Goal: Information Seeking & Learning: Find contact information

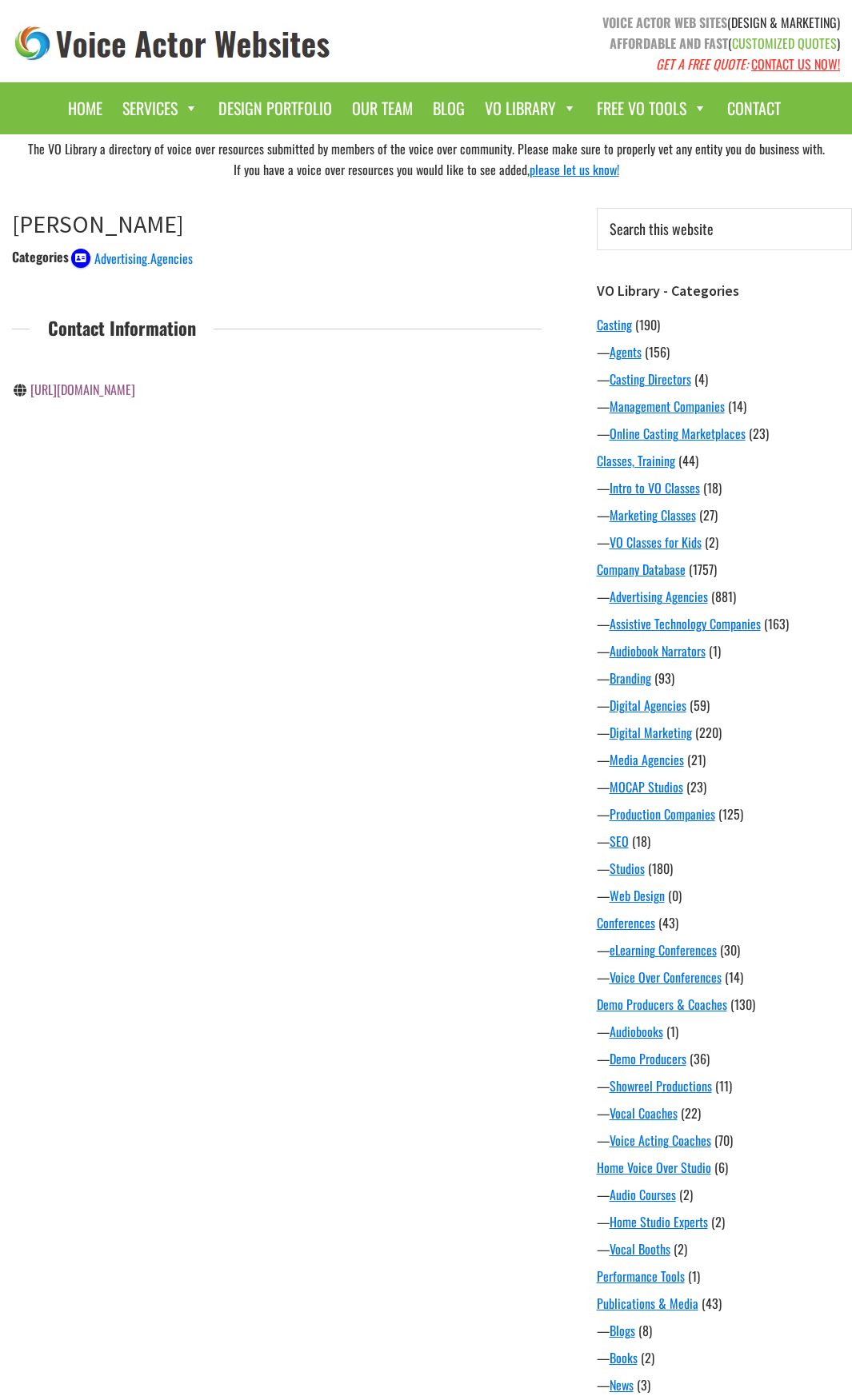
click at [127, 387] on link "http://thomaspuckett.com/" at bounding box center [83, 390] width 105 height 19
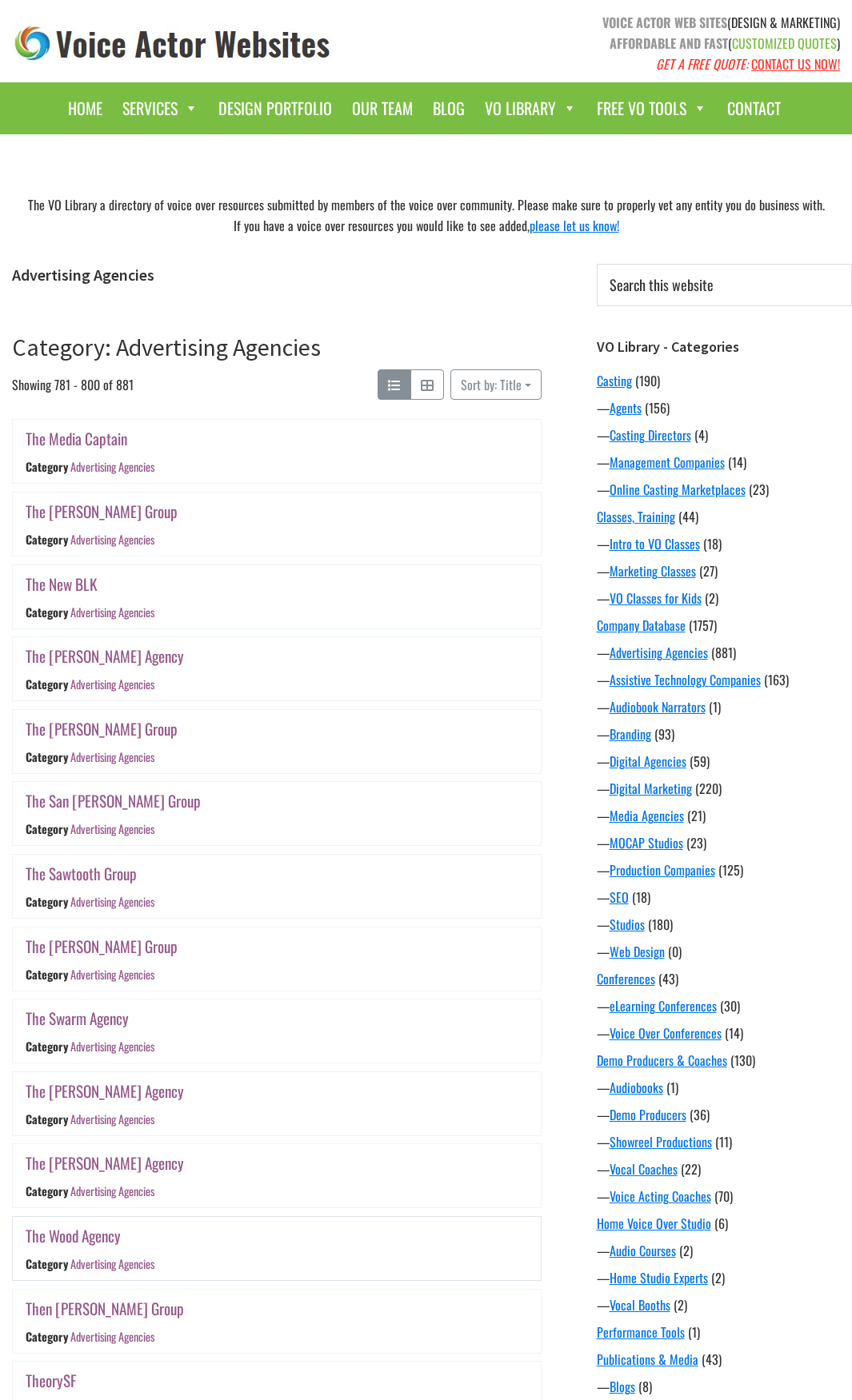
scroll to position [637, 0]
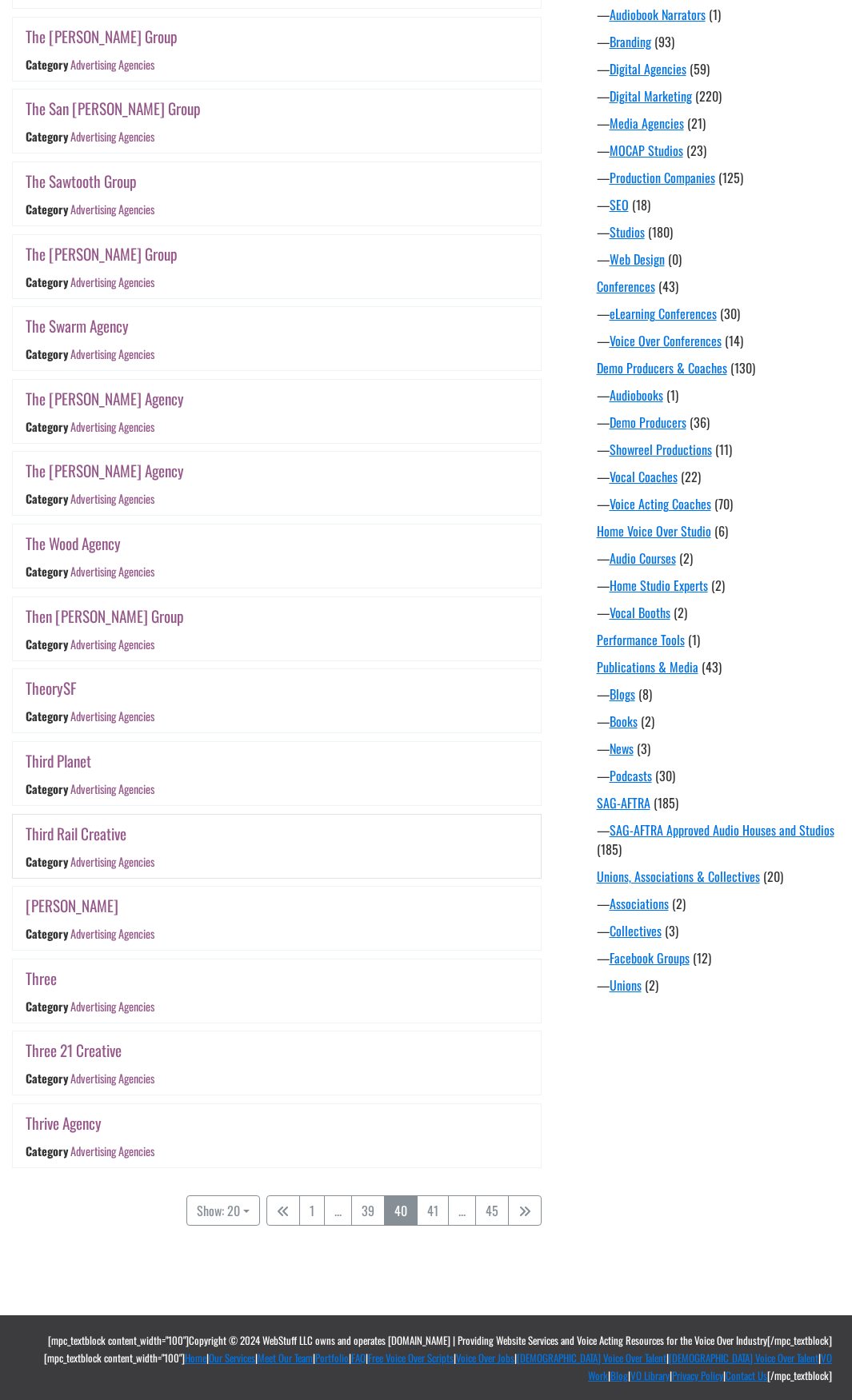
click at [87, 832] on link "Third Rail Creative" at bounding box center [76, 834] width 101 height 23
click at [69, 756] on link "Third Planet" at bounding box center [58, 761] width 66 height 23
click at [62, 686] on link "TheorySF" at bounding box center [51, 688] width 51 height 23
click at [102, 620] on link "Then [PERSON_NAME] Group" at bounding box center [105, 616] width 158 height 23
click at [81, 544] on link "The Wood Agency" at bounding box center [73, 543] width 95 height 23
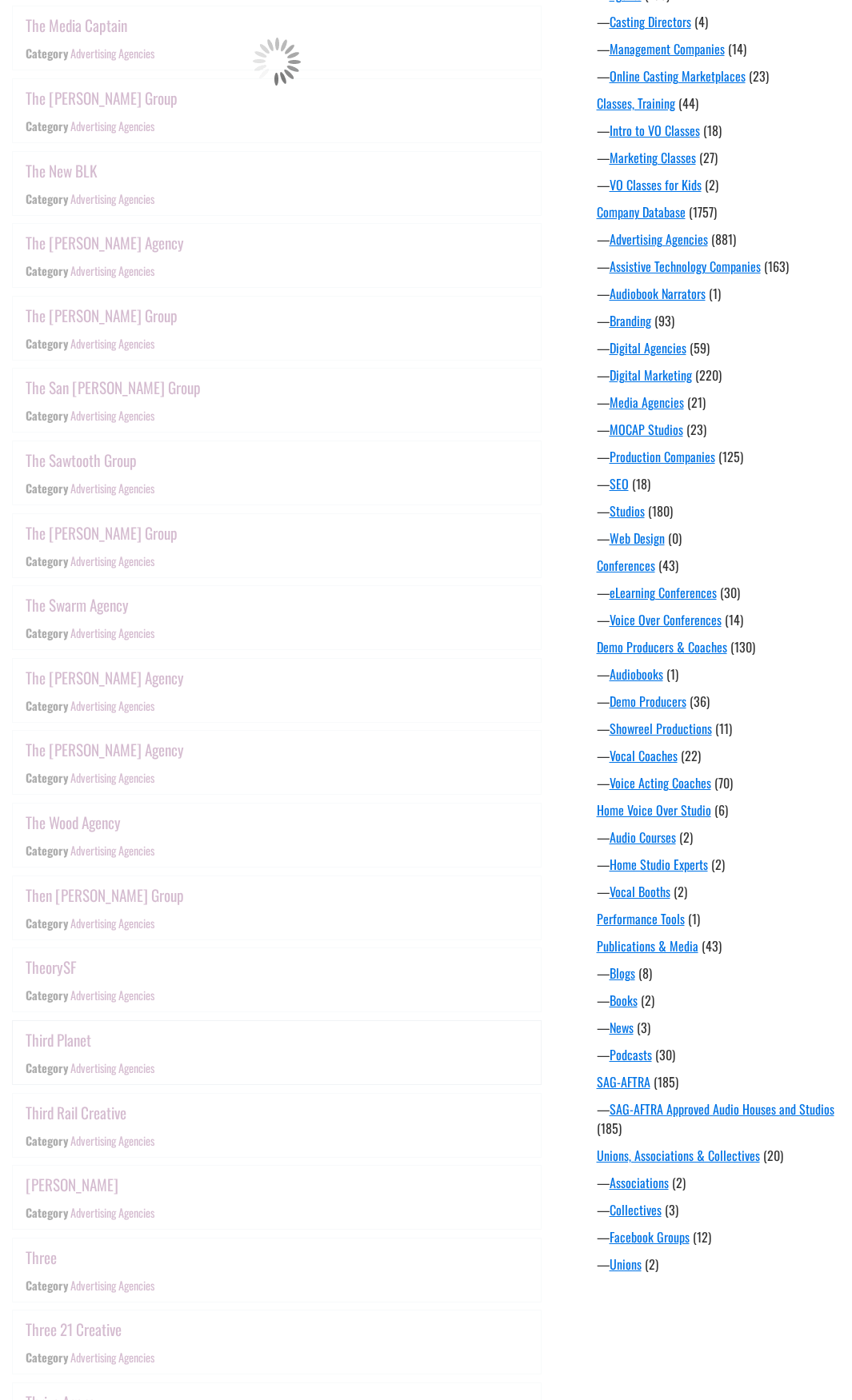
scroll to position [314, 0]
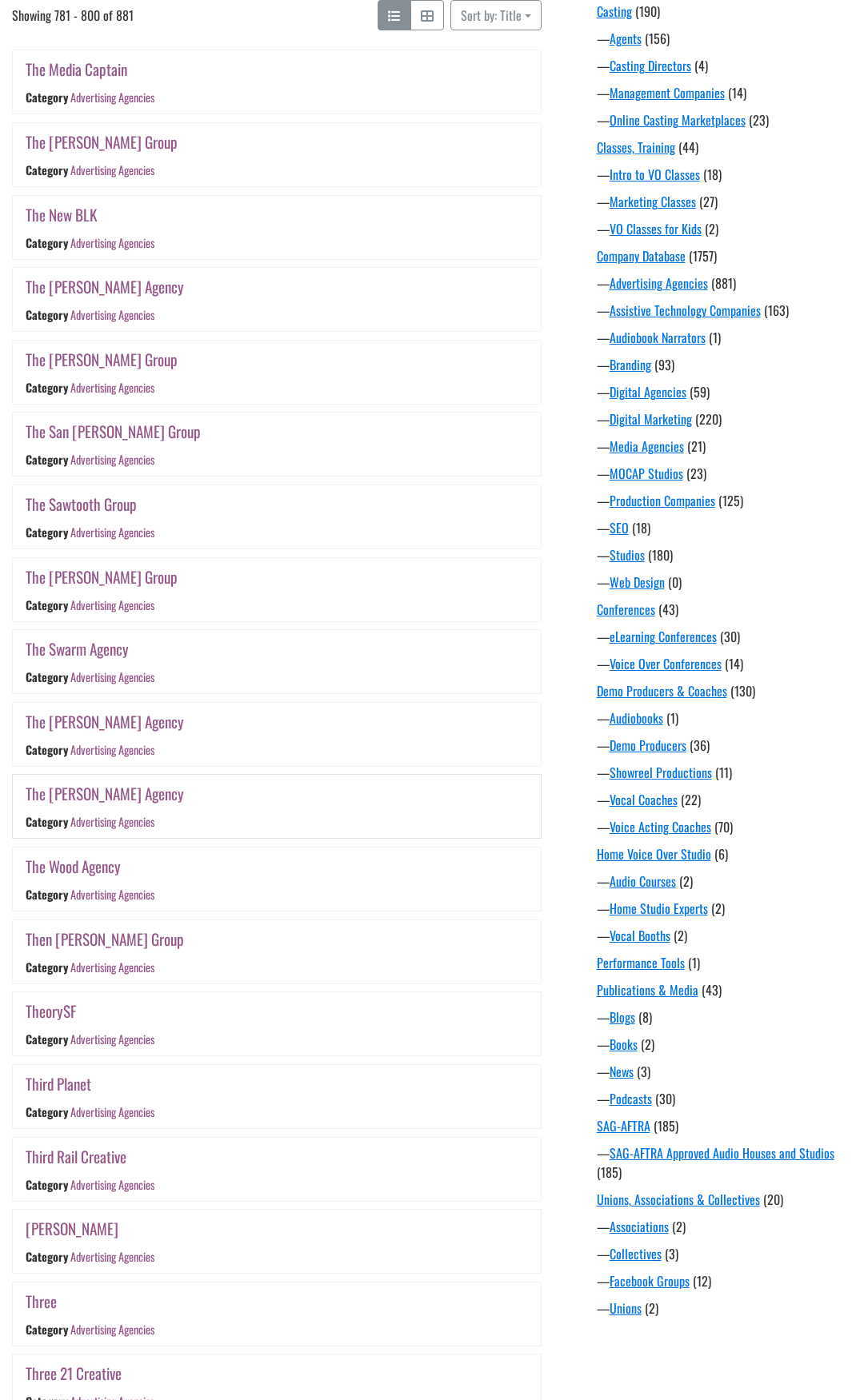
click at [101, 799] on link "The Wendt Agency" at bounding box center [105, 793] width 158 height 23
click at [95, 720] on link "The Thomas Agency" at bounding box center [105, 722] width 158 height 23
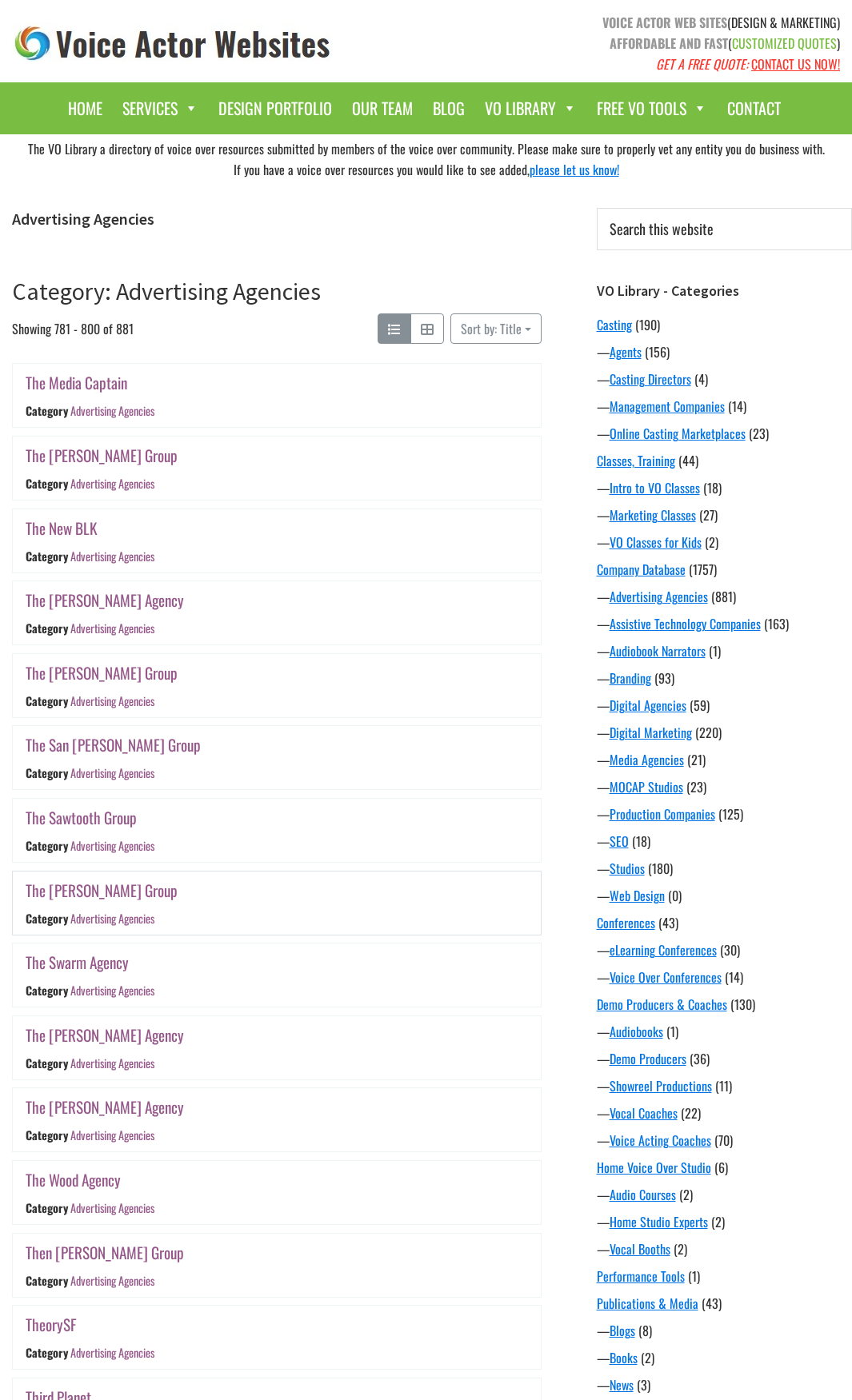
click at [296, 599] on div "The Nicholson Agency" at bounding box center [188, 600] width 326 height 25
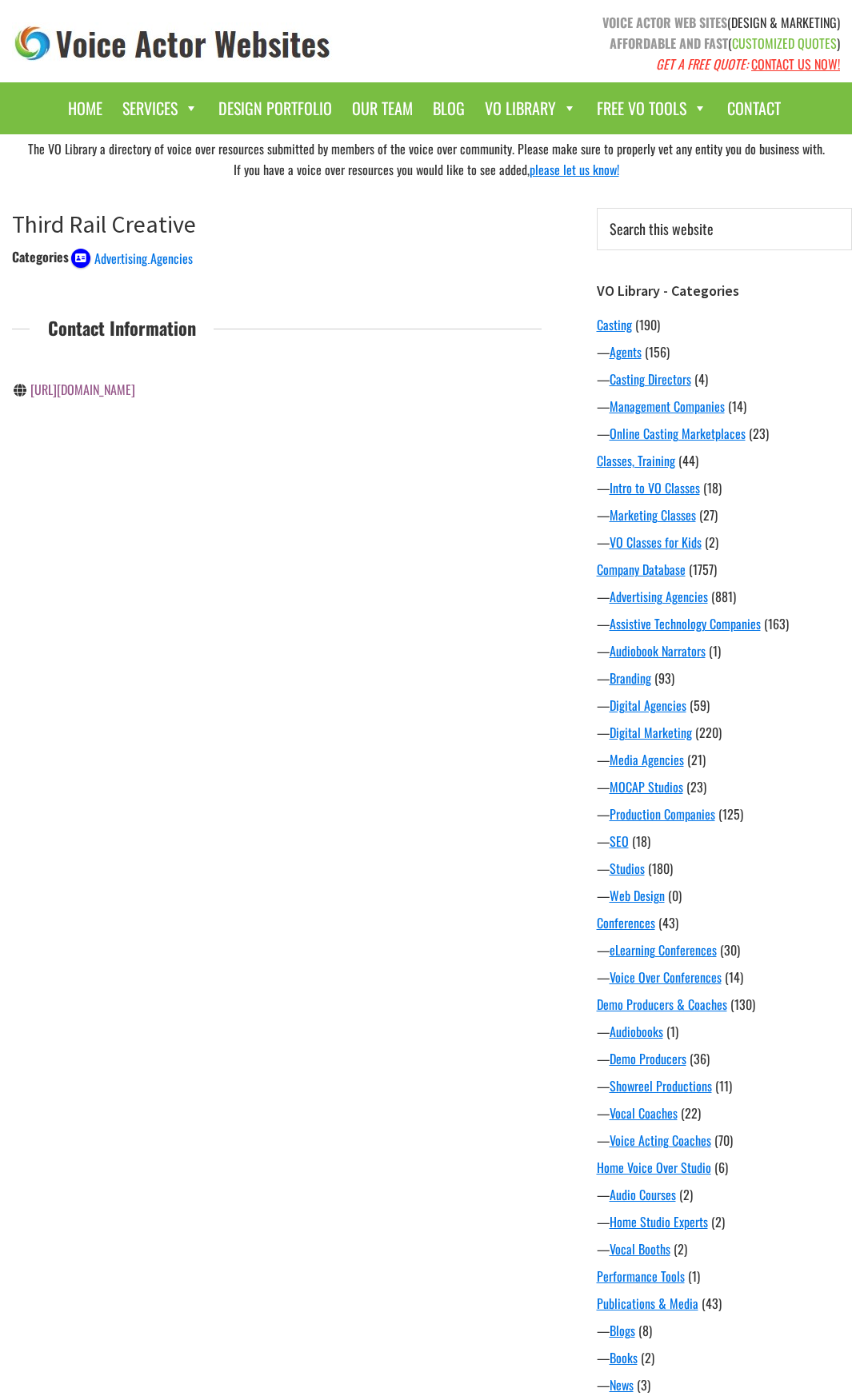
click at [124, 391] on link "http://thirdrailcreative.com/" at bounding box center [83, 390] width 105 height 19
click at [293, 526] on div "The VO Library a directory of voice over resources submitted by members of the …" at bounding box center [426, 903] width 852 height 1537
click at [96, 396] on link "http://333planet.com/" at bounding box center [83, 390] width 105 height 19
click at [361, 556] on div "The VO Library a directory of voice over resources submitted by members of the …" at bounding box center [426, 903] width 852 height 1537
click at [106, 434] on link "[URL][DOMAIN_NAME]" at bounding box center [83, 429] width 105 height 19
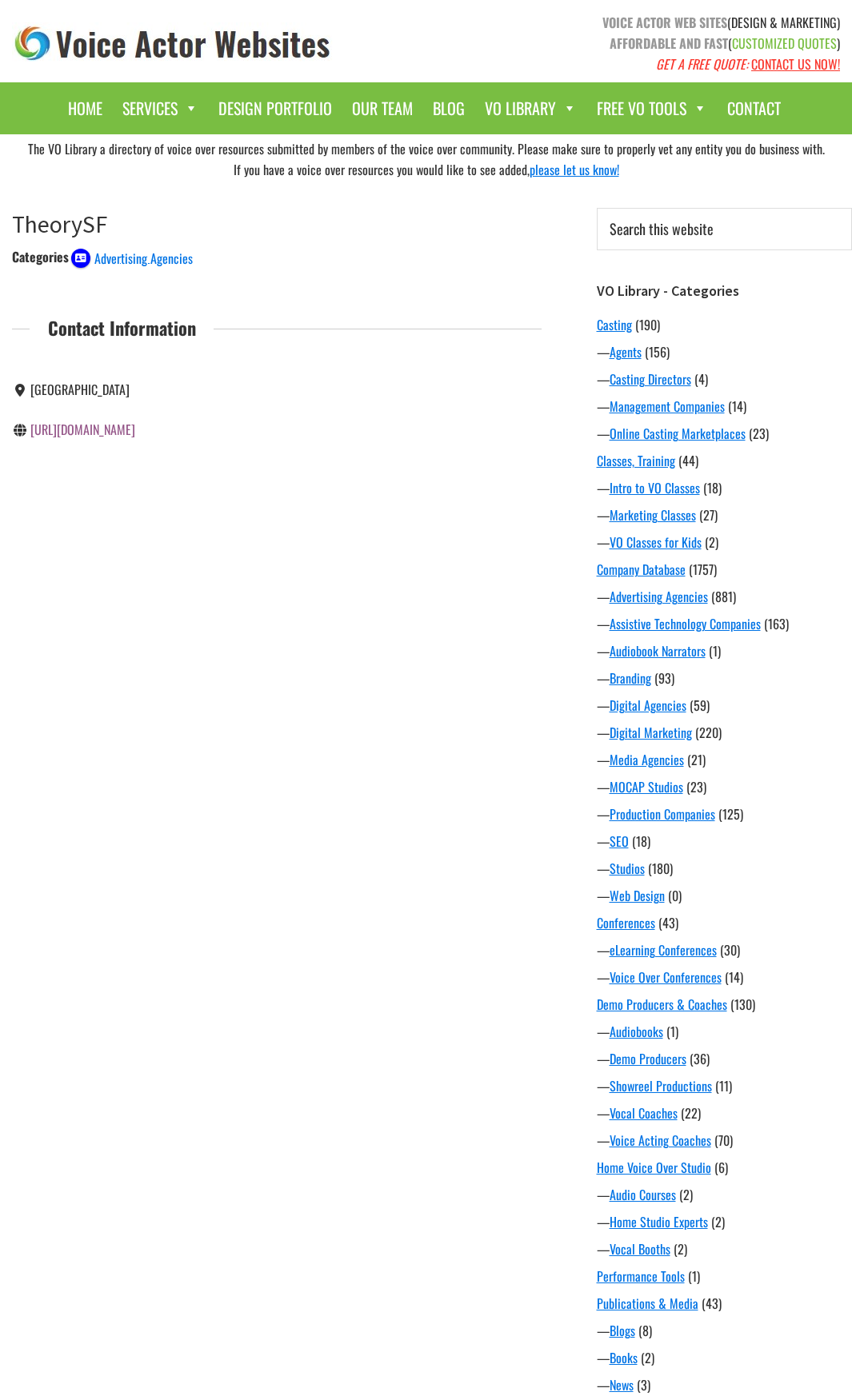
click at [257, 583] on div "The VO Library a directory of voice over resources submitted by members of the …" at bounding box center [426, 903] width 852 height 1537
click at [130, 393] on link "[URL][DOMAIN_NAME]" at bounding box center [83, 390] width 105 height 19
click at [133, 797] on div "The VO Library a directory of voice over resources submitted by members of the …" at bounding box center [426, 903] width 852 height 1537
click at [79, 393] on link "[URL][DOMAIN_NAME]" at bounding box center [83, 390] width 105 height 19
click at [289, 763] on div "The VO Library a directory of voice over resources submitted by members of the …" at bounding box center [426, 903] width 852 height 1537
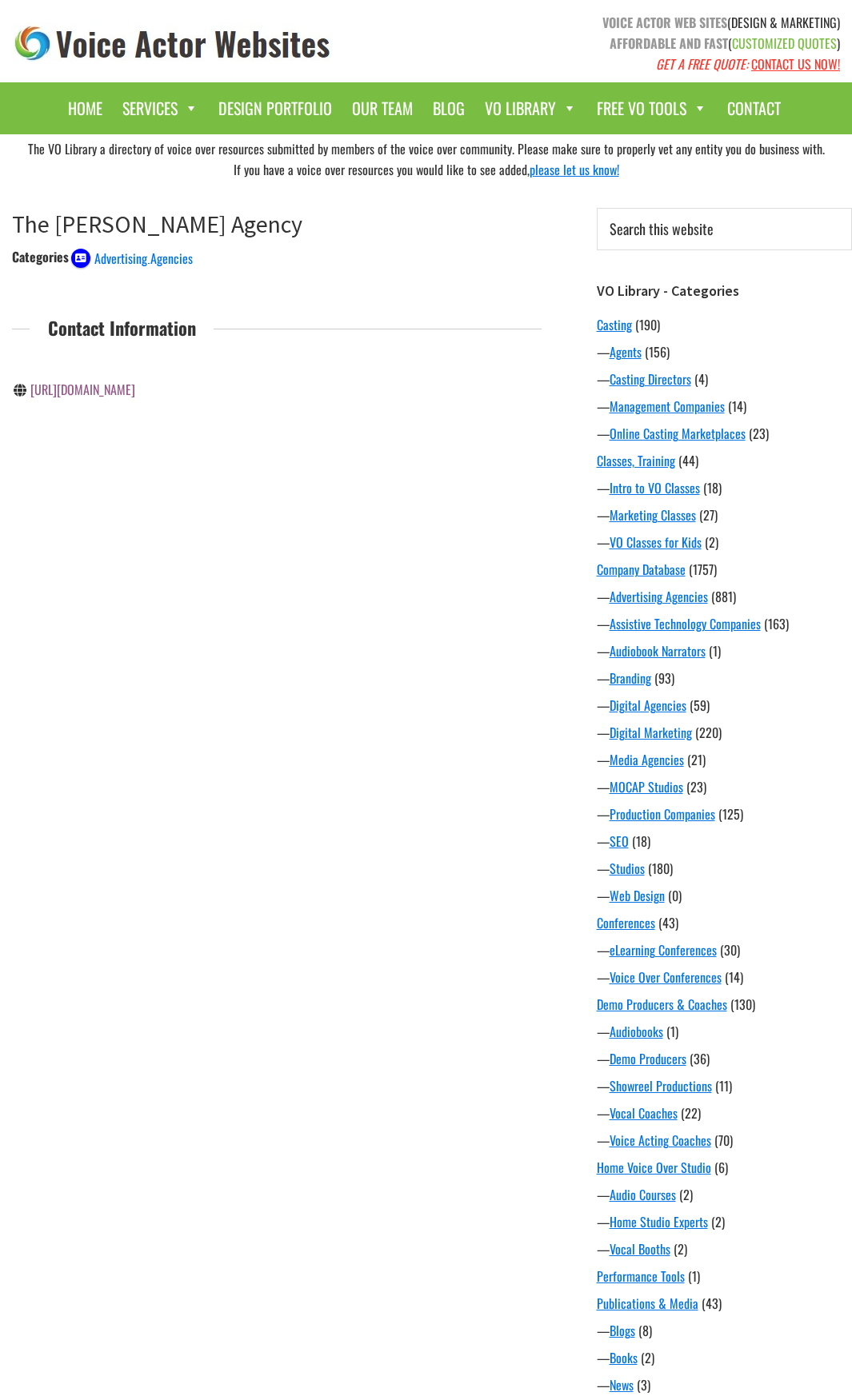
click at [135, 393] on link "https://thewendtagency.com/" at bounding box center [83, 390] width 105 height 19
click at [131, 396] on link "[URL][DOMAIN_NAME]" at bounding box center [83, 390] width 105 height 19
